Goal: Connect with others: Connect with other users

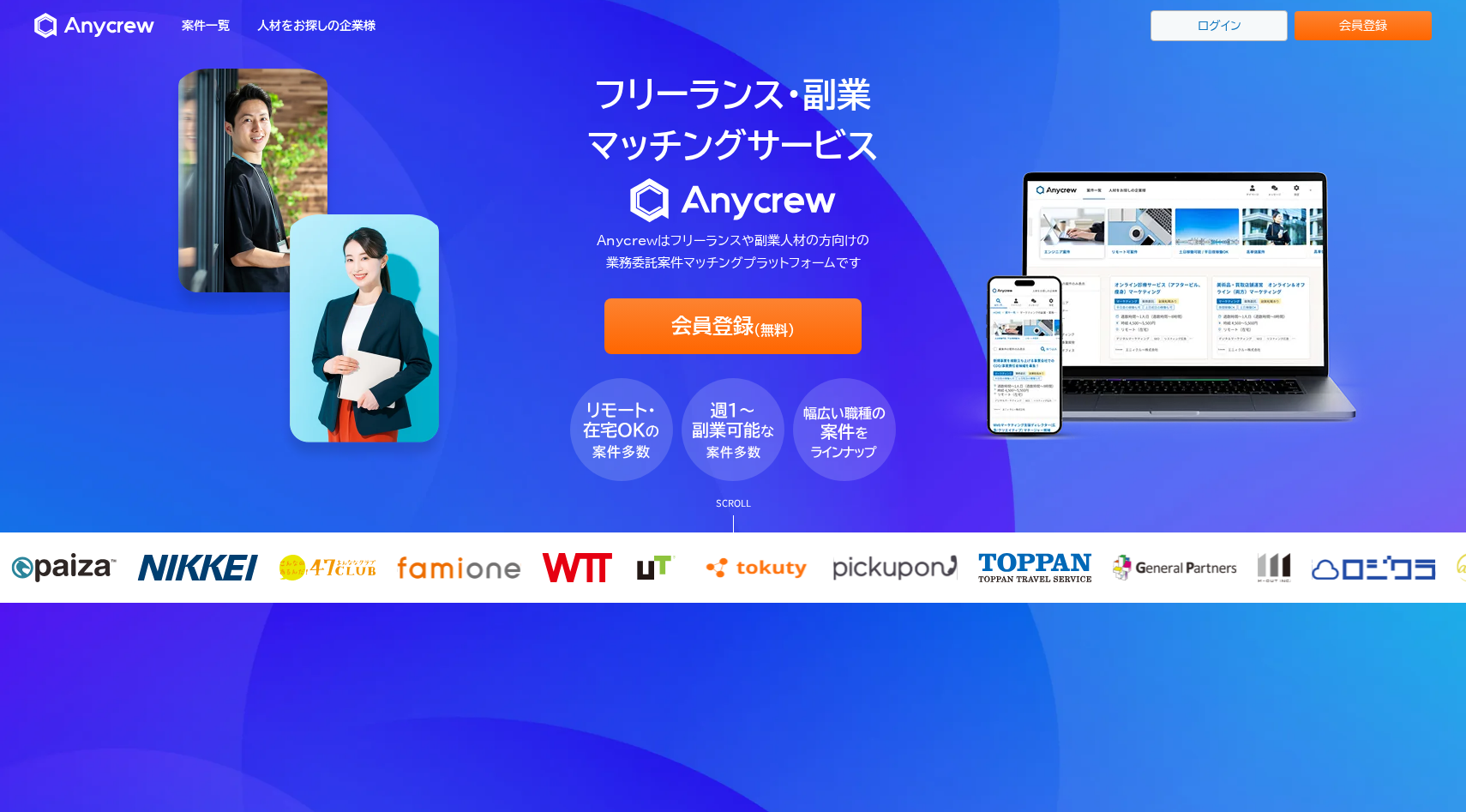
click at [1226, 39] on link "ログイン" at bounding box center [1219, 25] width 137 height 31
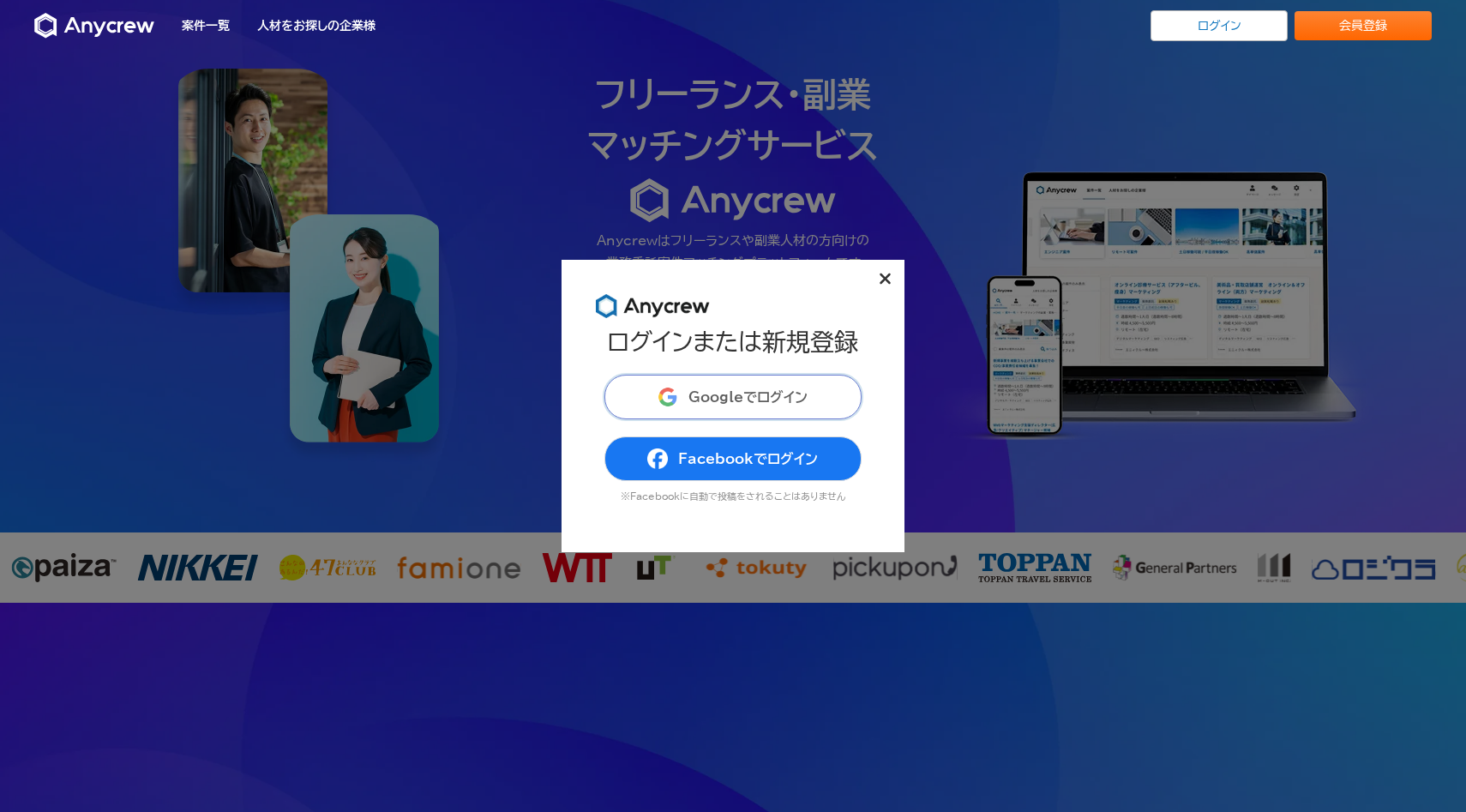
click at [834, 400] on button "Googleでログイン" at bounding box center [733, 396] width 257 height 44
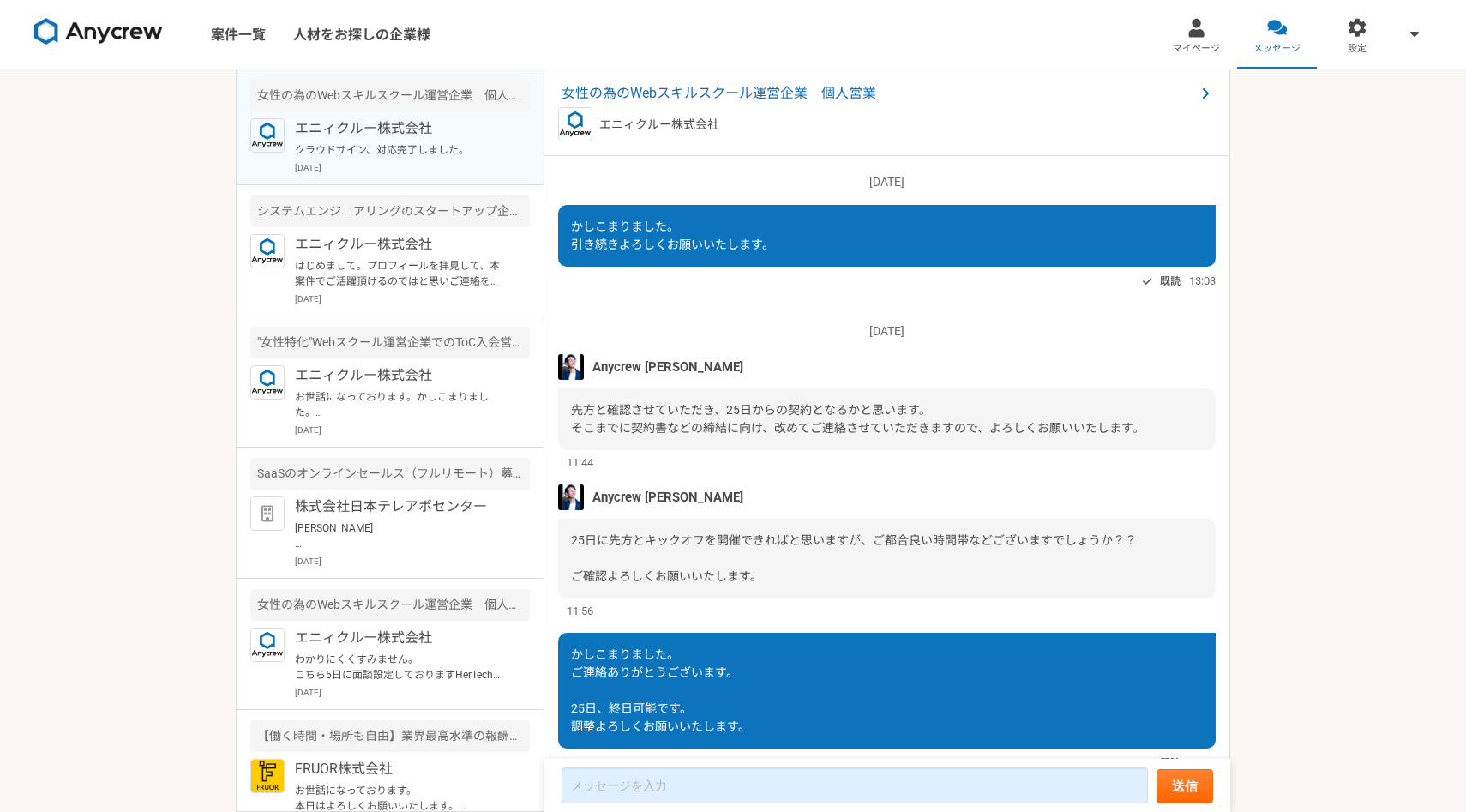
scroll to position [1308, 0]
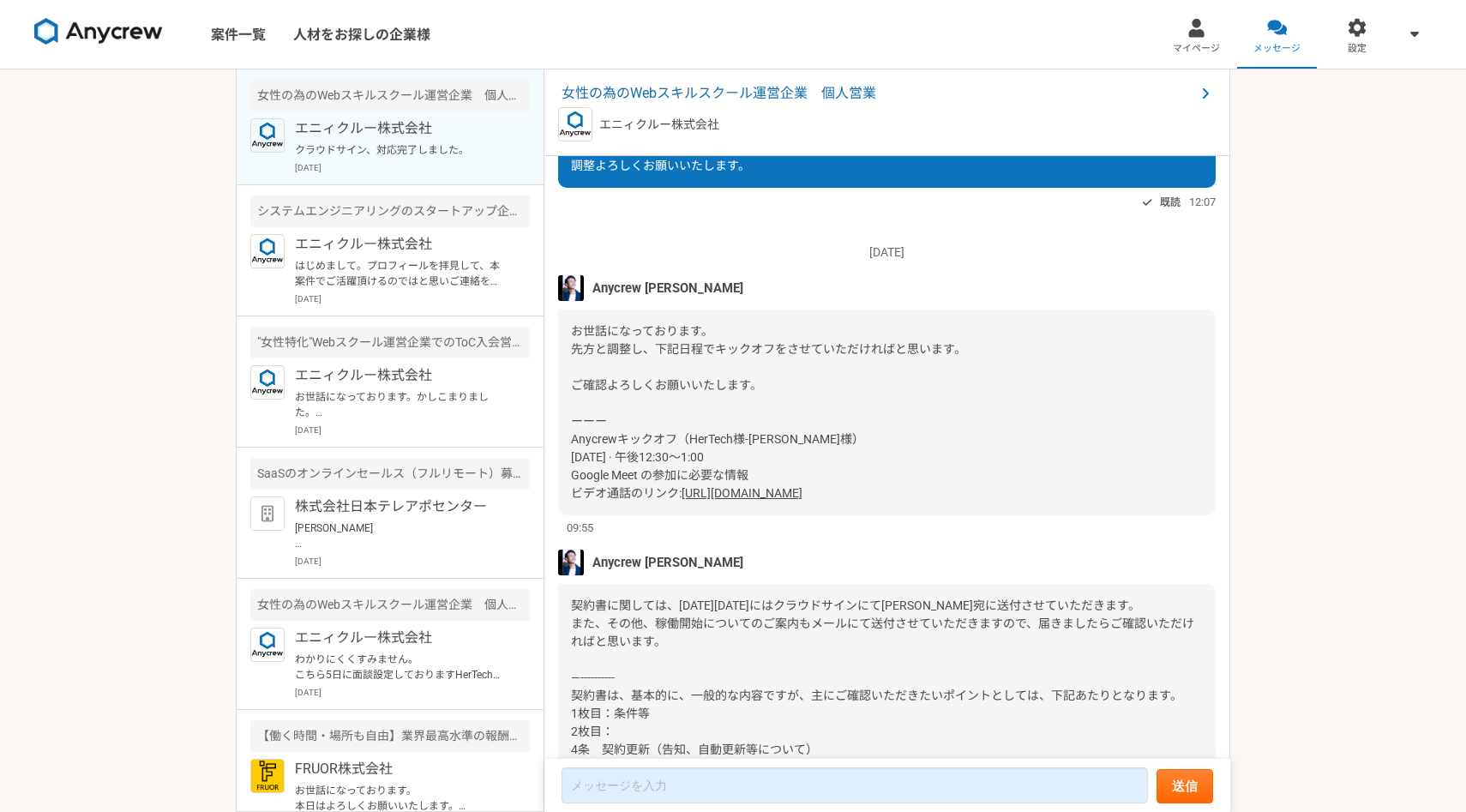
scroll to position [1308, 0]
